Goal: Information Seeking & Learning: Learn about a topic

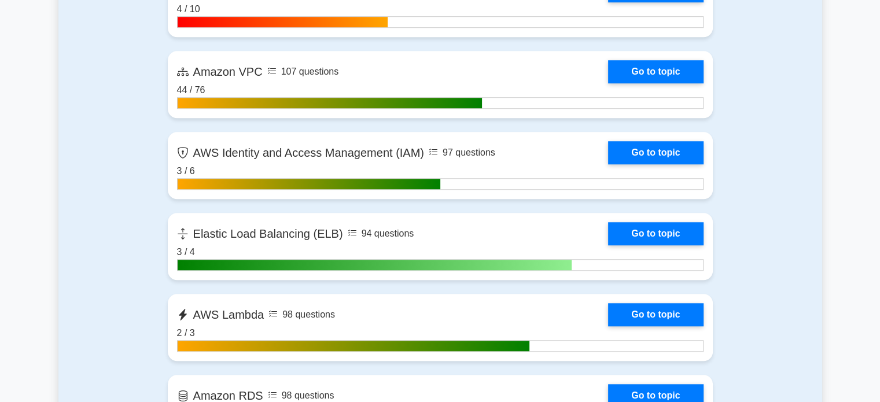
scroll to position [944, 0]
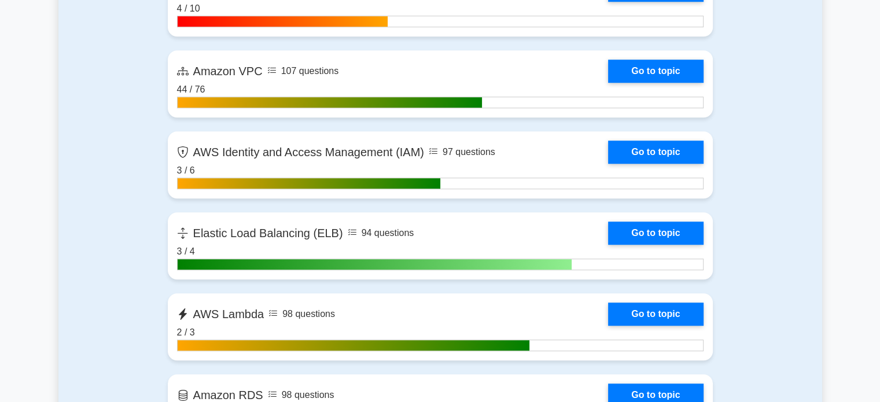
click at [608, 146] on link "Go to topic" at bounding box center [655, 152] width 95 height 23
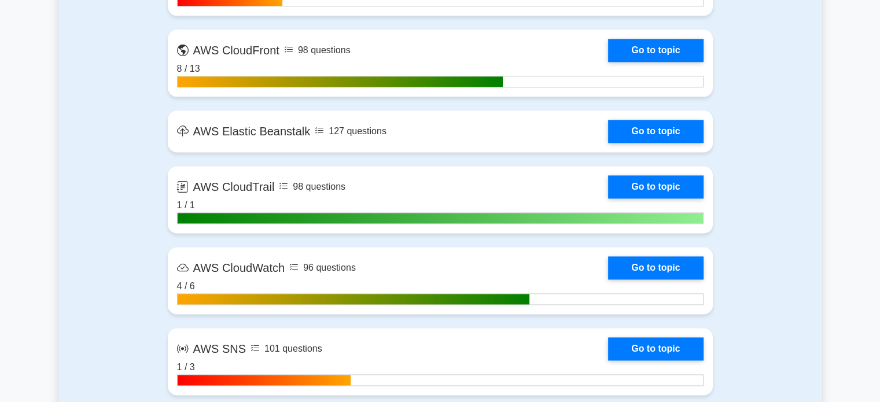
scroll to position [1517, 0]
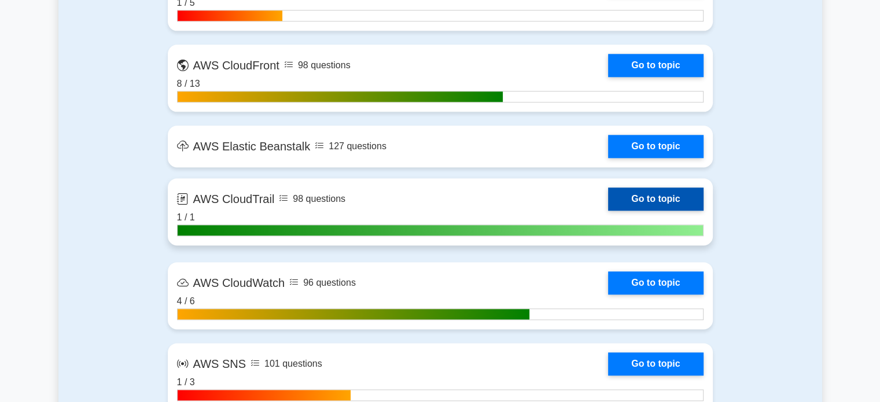
click at [608, 199] on link "Go to topic" at bounding box center [655, 198] width 95 height 23
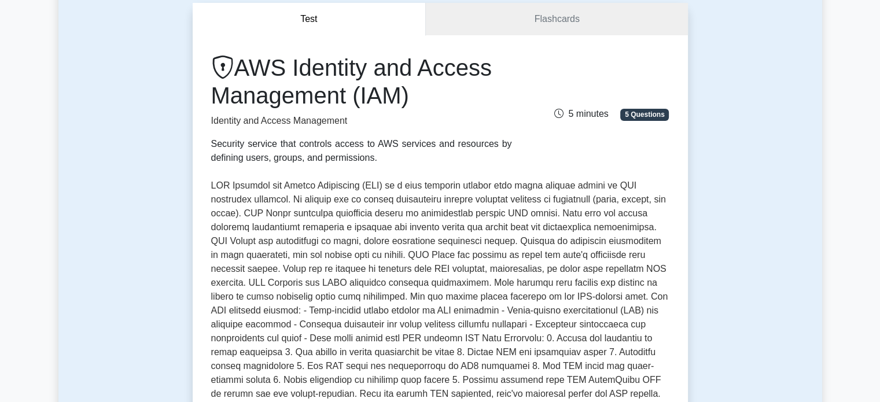
scroll to position [111, 0]
drag, startPoint x: 511, startPoint y: 211, endPoint x: 555, endPoint y: 216, distance: 44.3
click at [555, 216] on p at bounding box center [440, 303] width 458 height 250
drag, startPoint x: 565, startPoint y: 213, endPoint x: 658, endPoint y: 212, distance: 92.6
click at [658, 212] on p at bounding box center [440, 303] width 458 height 250
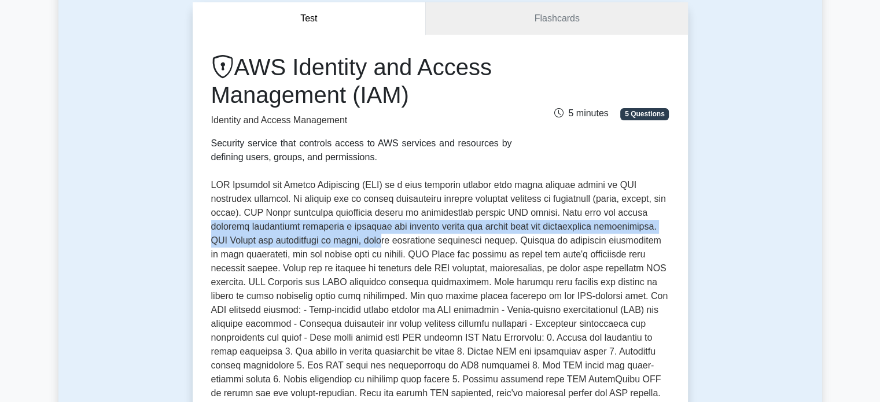
drag, startPoint x: 208, startPoint y: 231, endPoint x: 359, endPoint y: 239, distance: 151.8
click at [359, 239] on div "AWS Identity and Access Management (IAM) Identity and Access Management Securit…" at bounding box center [440, 314] width 495 height 559
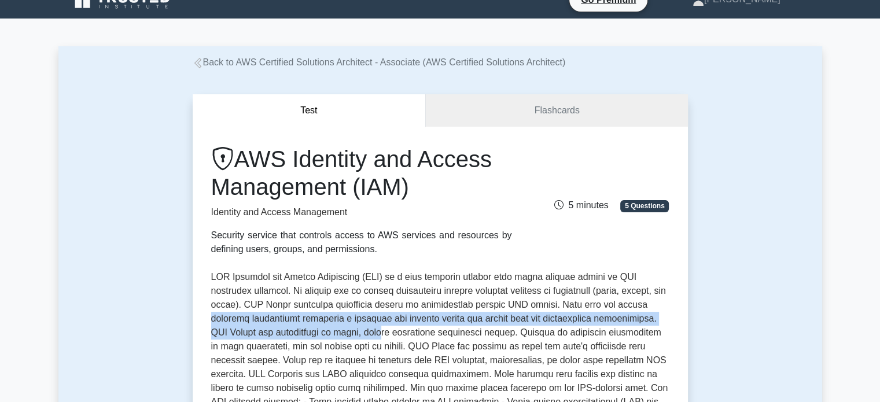
scroll to position [19, 0]
click at [516, 97] on link "Flashcards" at bounding box center [557, 110] width 262 height 33
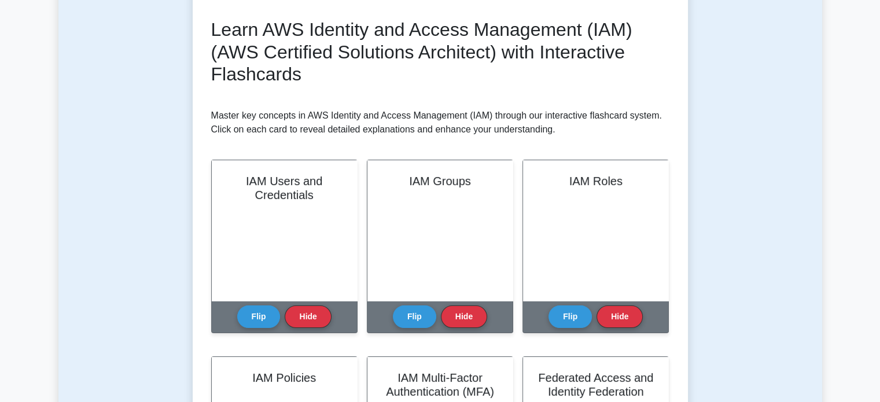
scroll to position [154, 0]
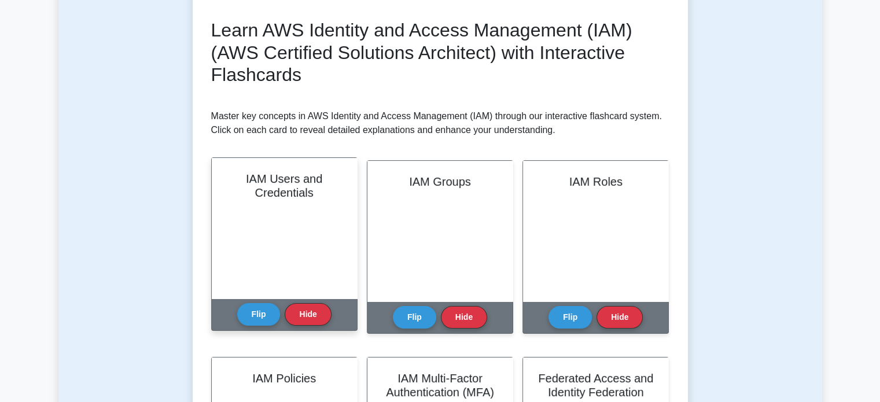
click at [236, 203] on div "IAM Users and Credentials" at bounding box center [284, 228] width 145 height 141
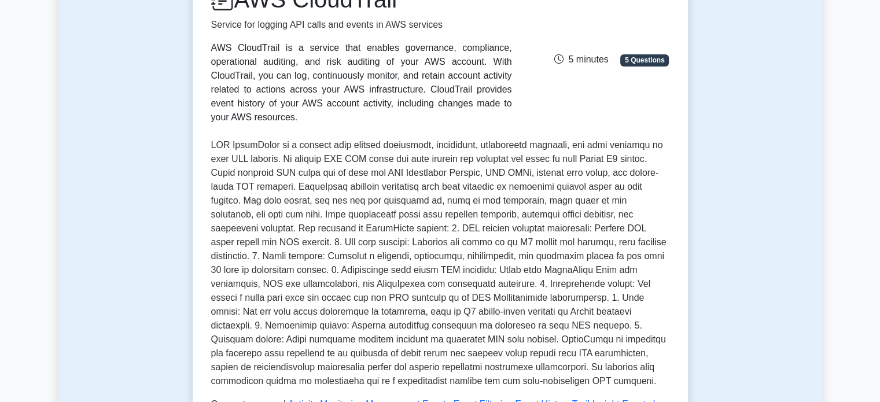
scroll to position [155, 0]
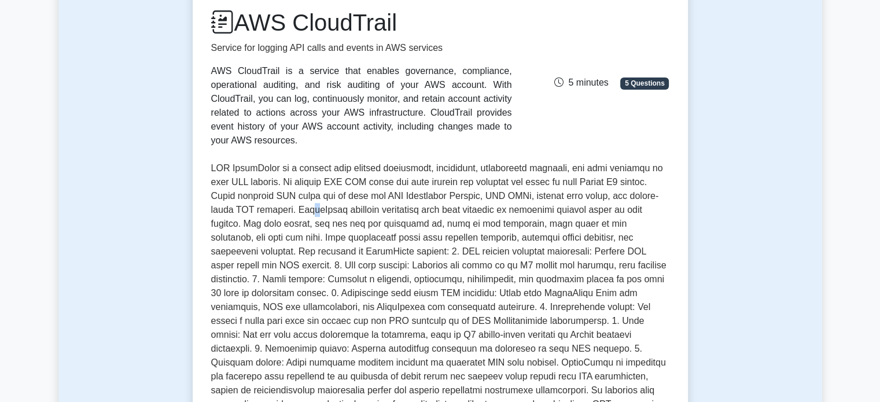
drag, startPoint x: 227, startPoint y: 240, endPoint x: 285, endPoint y: 194, distance: 73.4
click at [285, 194] on p at bounding box center [440, 286] width 458 height 250
click at [287, 195] on p at bounding box center [440, 286] width 458 height 250
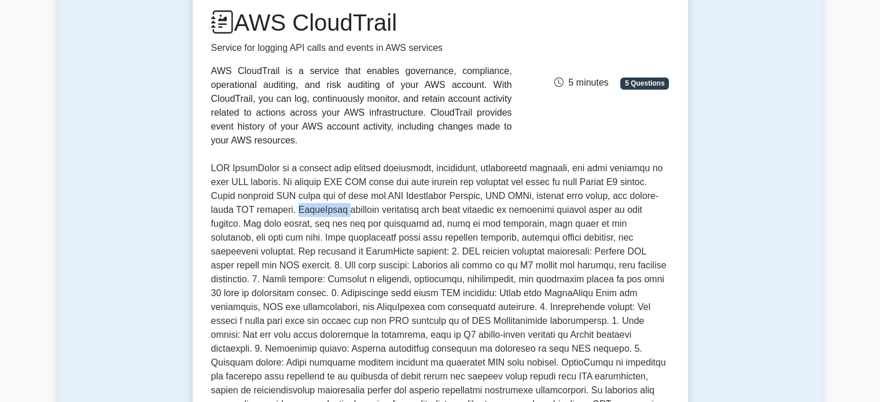
click at [287, 195] on p at bounding box center [440, 286] width 458 height 250
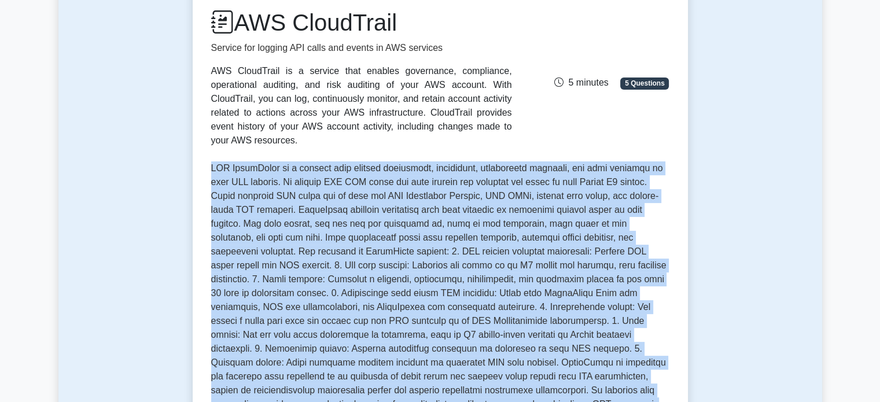
click at [287, 195] on p at bounding box center [440, 286] width 458 height 250
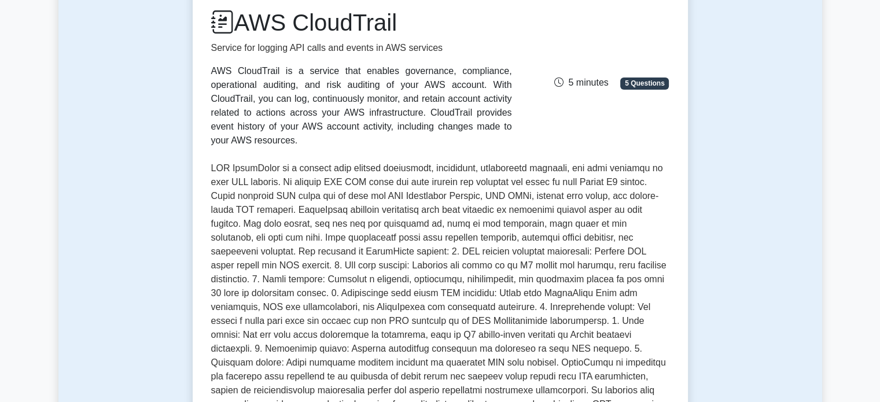
click at [255, 196] on p at bounding box center [440, 286] width 458 height 250
click at [268, 196] on p at bounding box center [440, 286] width 458 height 250
click at [269, 196] on p at bounding box center [440, 286] width 458 height 250
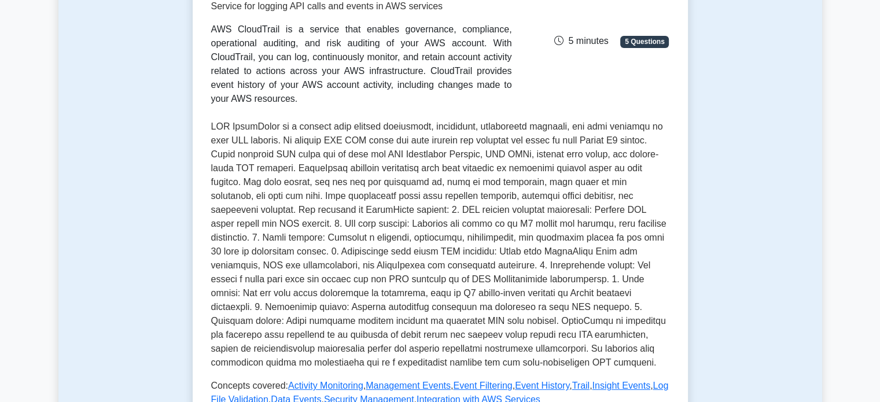
scroll to position [197, 0]
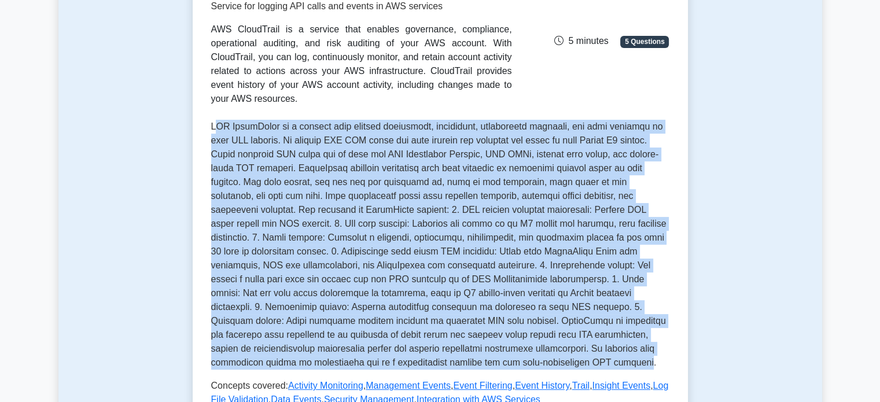
drag, startPoint x: 214, startPoint y: 106, endPoint x: 393, endPoint y: 347, distance: 301.0
click at [393, 347] on p at bounding box center [440, 245] width 458 height 250
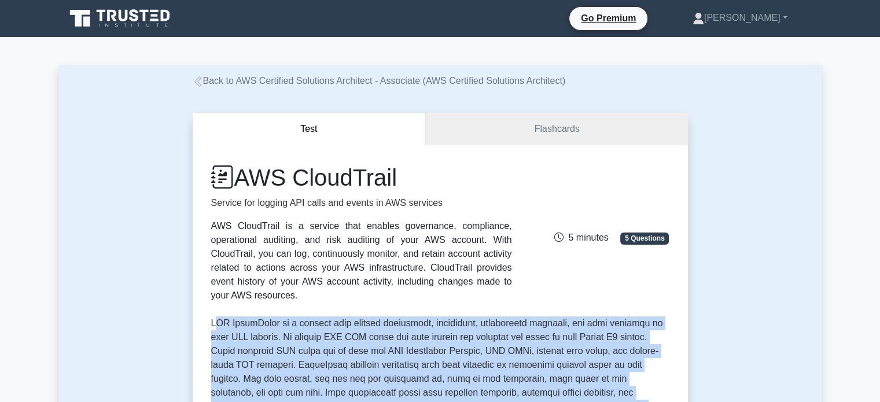
drag, startPoint x: 248, startPoint y: 170, endPoint x: 401, endPoint y: 166, distance: 153.4
click at [401, 166] on h1 "AWS CloudTrail" at bounding box center [361, 178] width 301 height 28
copy h1 "AWS CloudTrail"
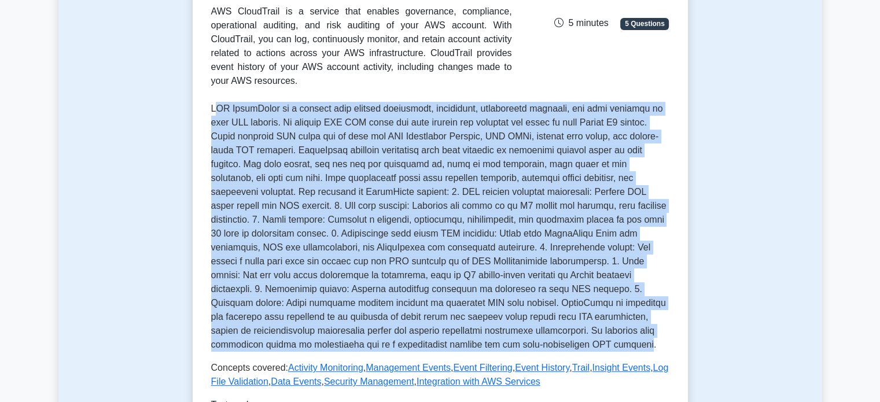
scroll to position [218, 0]
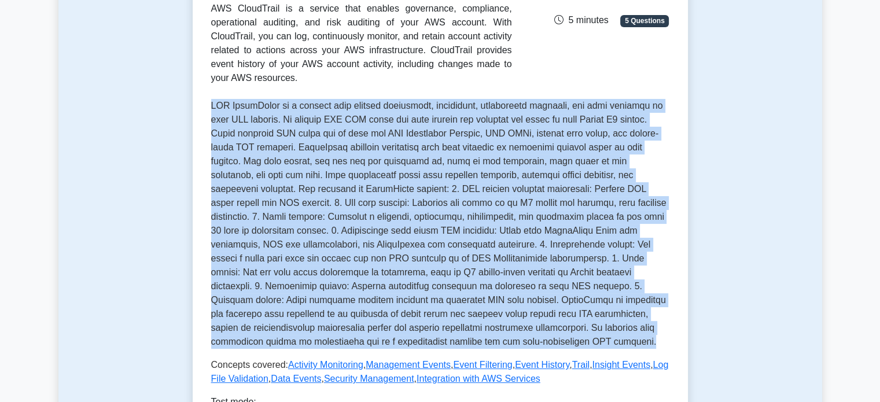
drag, startPoint x: 211, startPoint y: 89, endPoint x: 410, endPoint y: 330, distance: 313.1
click at [410, 330] on p at bounding box center [440, 224] width 458 height 250
copy p "AWS CloudTrail is a service that enables governance, compliance, operational au…"
